Goal: Ask a question: Seek information or help from site administrators or community

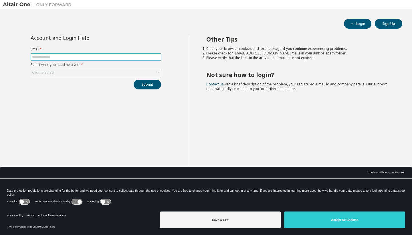
click at [91, 59] on input "text" at bounding box center [96, 57] width 128 height 5
type input "**********"
click at [60, 73] on div "Click to select" at bounding box center [96, 72] width 130 height 7
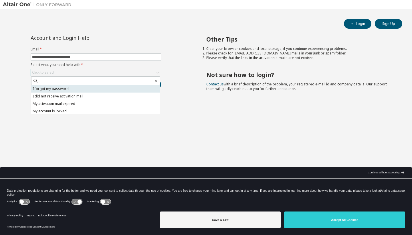
click at [65, 89] on li "I forgot my password" at bounding box center [95, 88] width 129 height 7
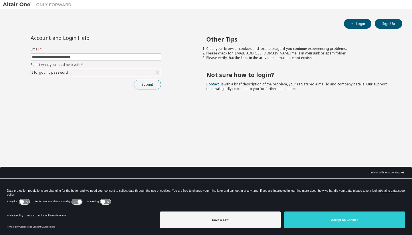
click at [141, 85] on button "Submit" at bounding box center [147, 85] width 27 height 10
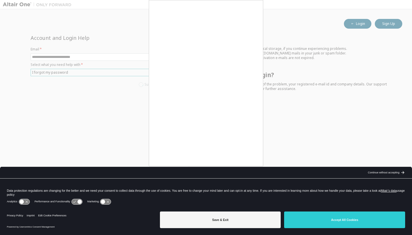
click at [264, 105] on div at bounding box center [206, 117] width 412 height 235
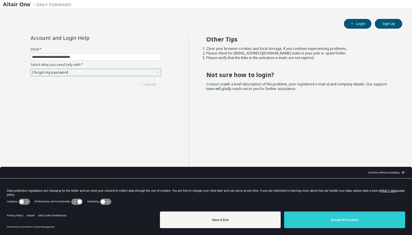
click at [126, 71] on div "I forgot my password" at bounding box center [96, 72] width 130 height 7
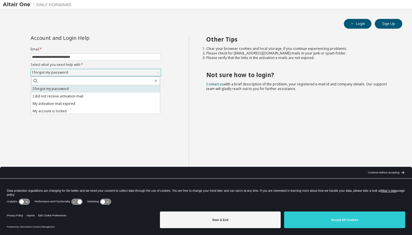
click at [113, 91] on li "I forgot my password" at bounding box center [95, 88] width 129 height 7
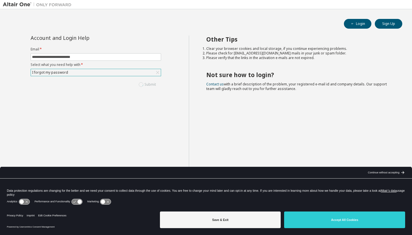
click at [150, 82] on div "Submit" at bounding box center [96, 85] width 131 height 10
click at [149, 83] on div "Submit" at bounding box center [96, 85] width 131 height 10
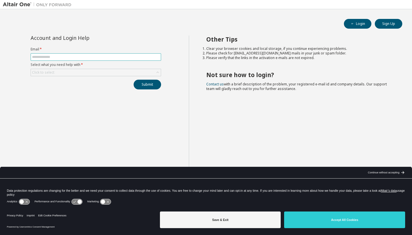
click at [71, 56] on input "text" at bounding box center [96, 57] width 128 height 5
type input "**********"
click at [69, 69] on div "Click to select" at bounding box center [96, 72] width 131 height 7
click at [76, 71] on div "Click to select" at bounding box center [96, 72] width 130 height 7
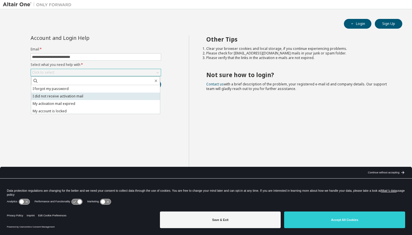
click at [81, 96] on li "I did not receive activation mail" at bounding box center [95, 96] width 129 height 7
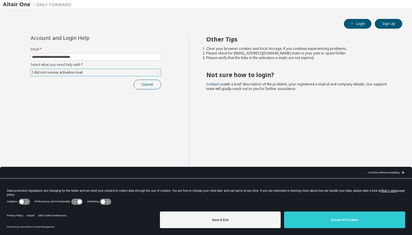
click at [146, 83] on button "Submit" at bounding box center [147, 85] width 27 height 10
click at [150, 85] on button "Submit" at bounding box center [147, 85] width 27 height 10
click at [151, 88] on button "Submit" at bounding box center [147, 85] width 27 height 10
